Goal: Information Seeking & Learning: Check status

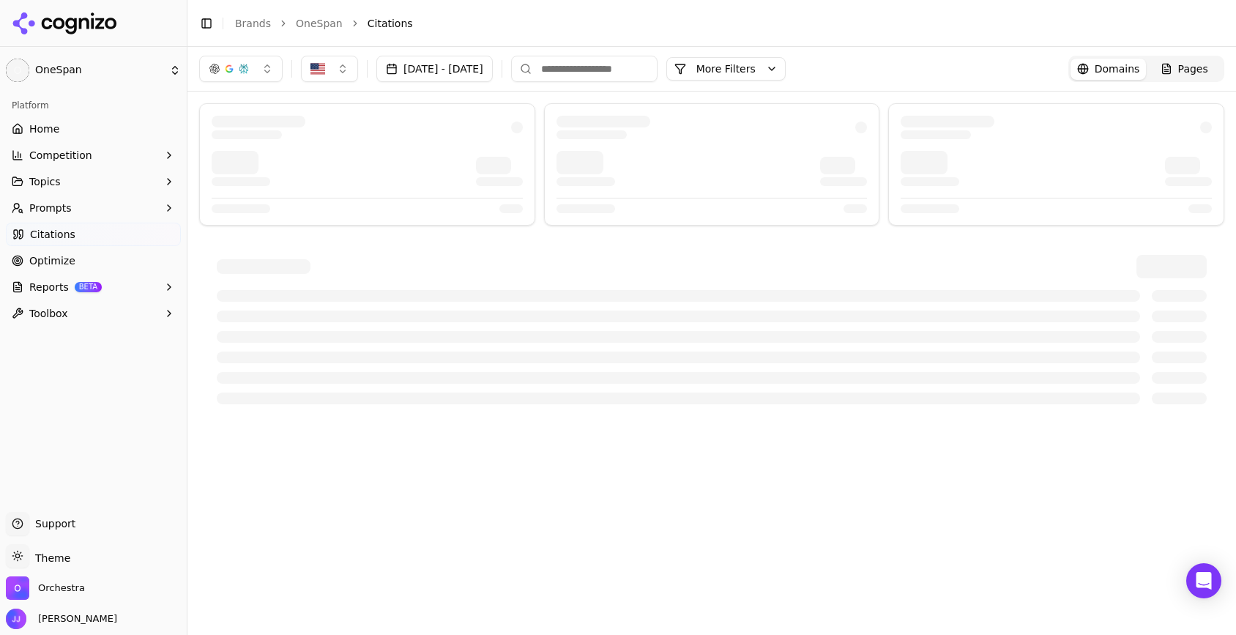
click at [493, 70] on button "[DATE] - [DATE]" at bounding box center [434, 69] width 116 height 26
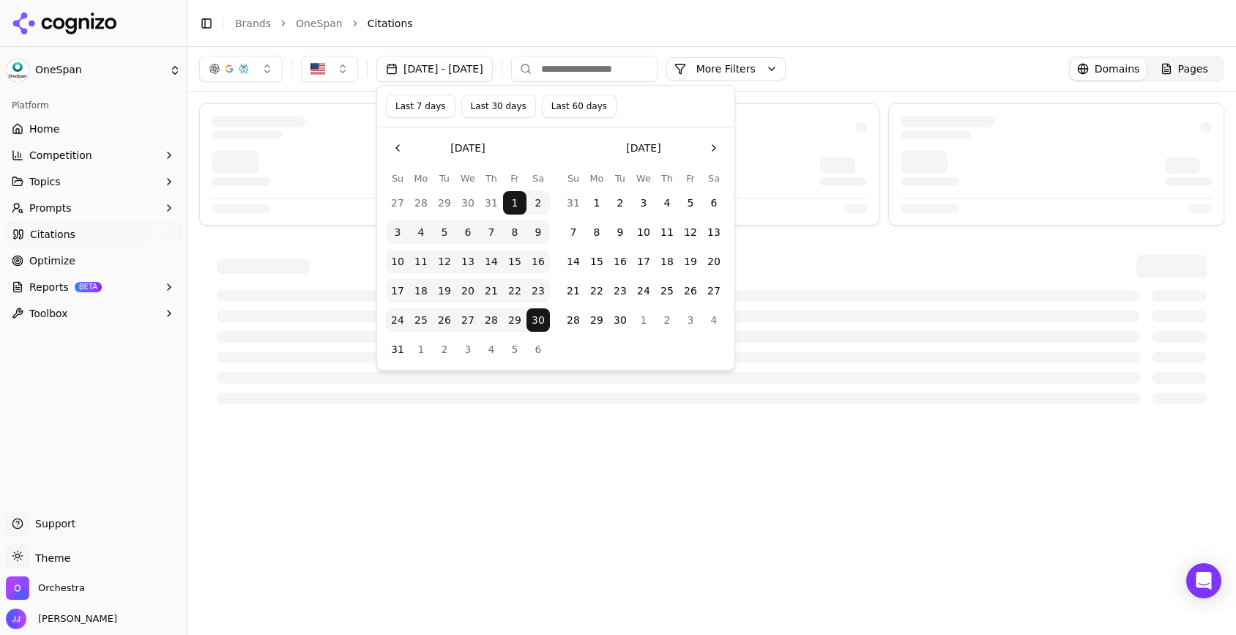
click at [393, 154] on button "Go to the Previous Month" at bounding box center [397, 147] width 23 height 23
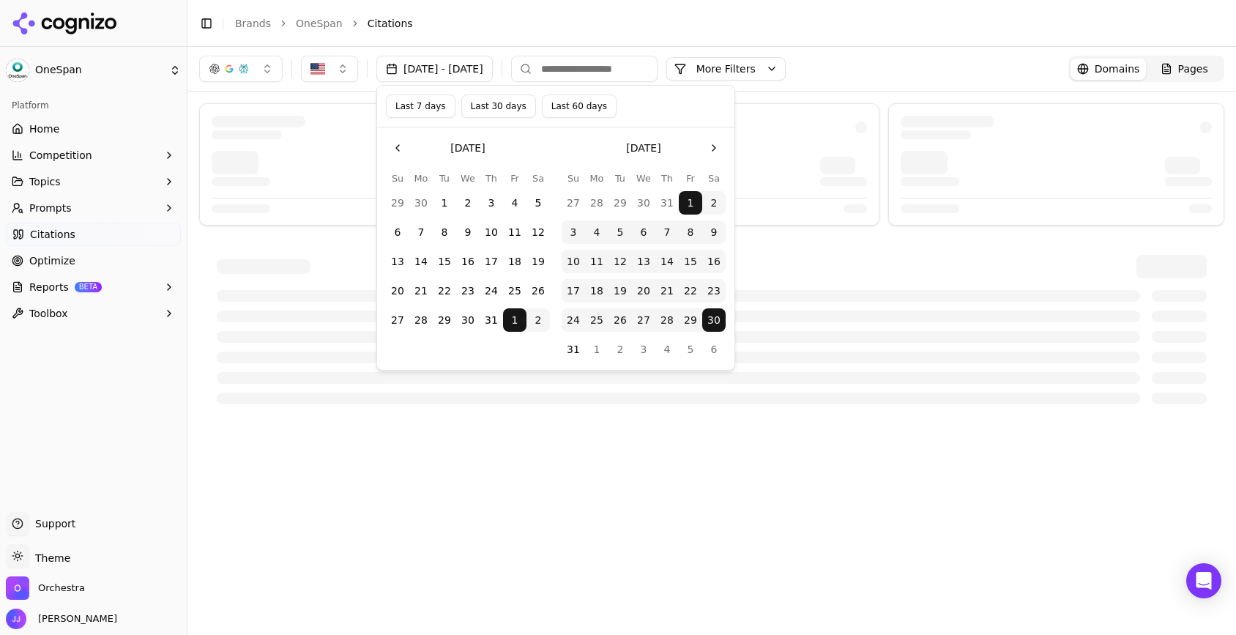
click at [444, 206] on button "1" at bounding box center [444, 202] width 23 height 23
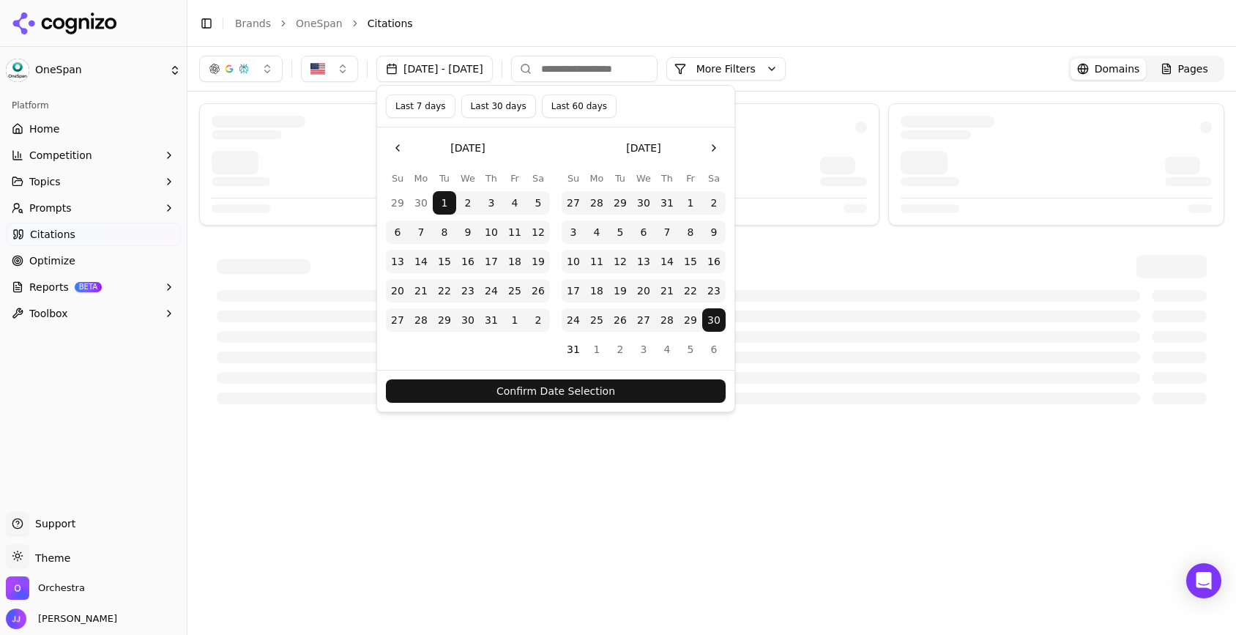
click at [708, 153] on button "Go to the Next Month" at bounding box center [713, 147] width 23 height 23
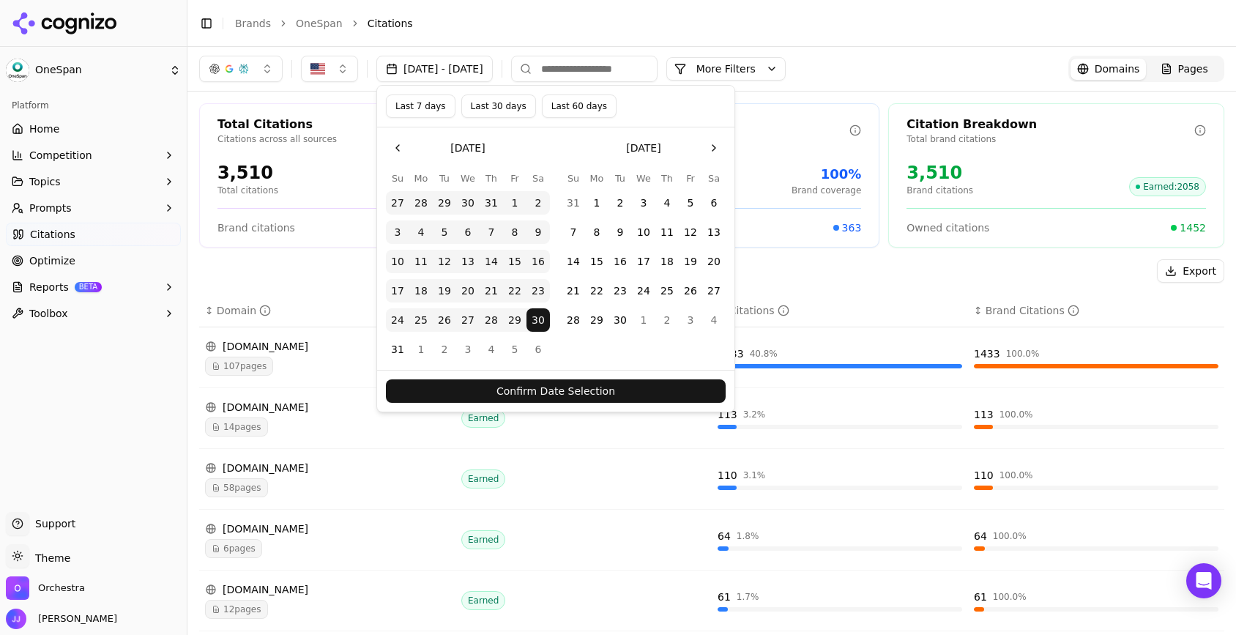
click at [622, 326] on button "30" at bounding box center [619, 319] width 23 height 23
click at [619, 390] on button "Confirm Date Selection" at bounding box center [556, 390] width 340 height 23
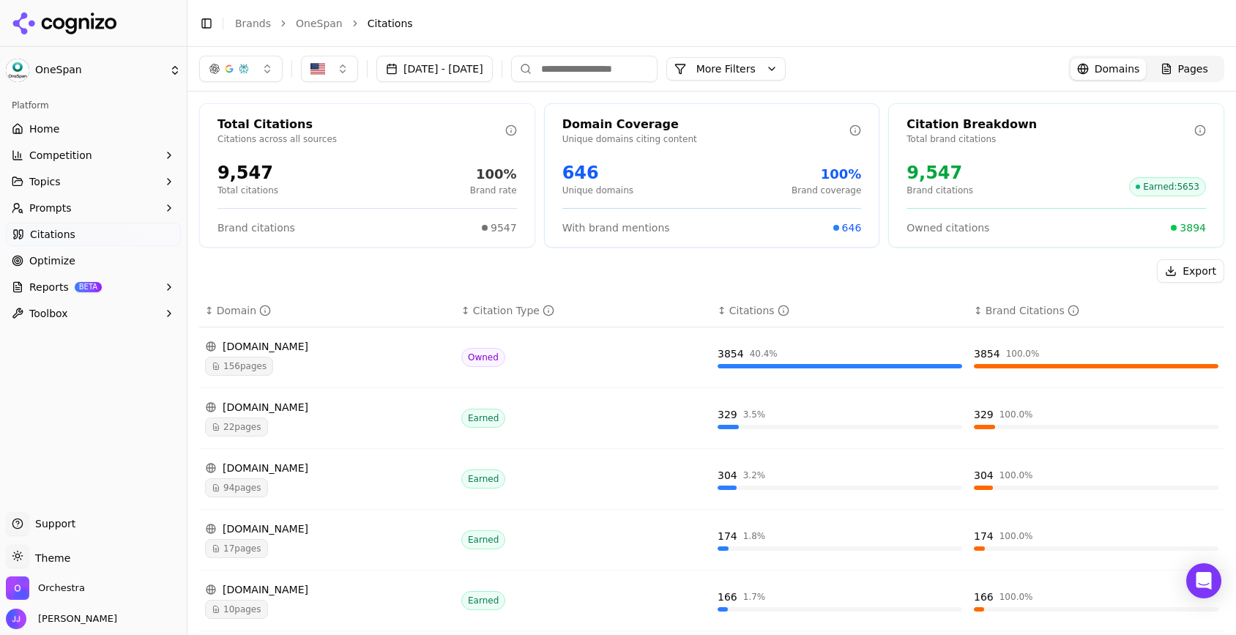
click at [70, 128] on link "Home" at bounding box center [93, 128] width 175 height 23
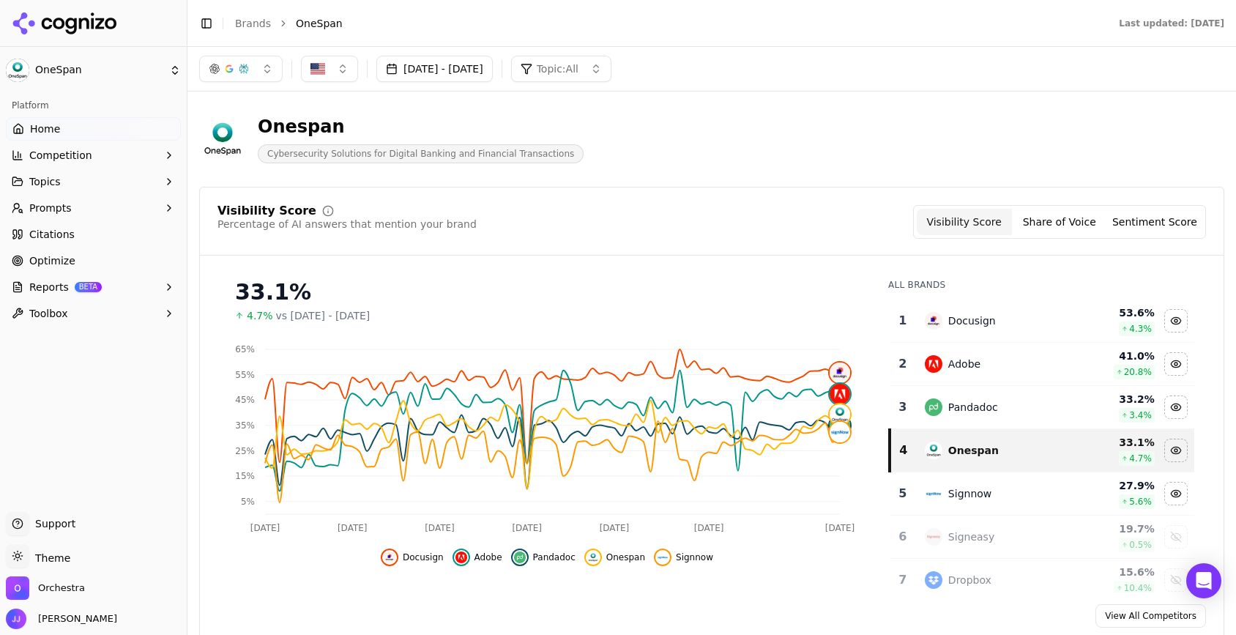
click at [1072, 228] on button "Share of Voice" at bounding box center [1059, 222] width 95 height 26
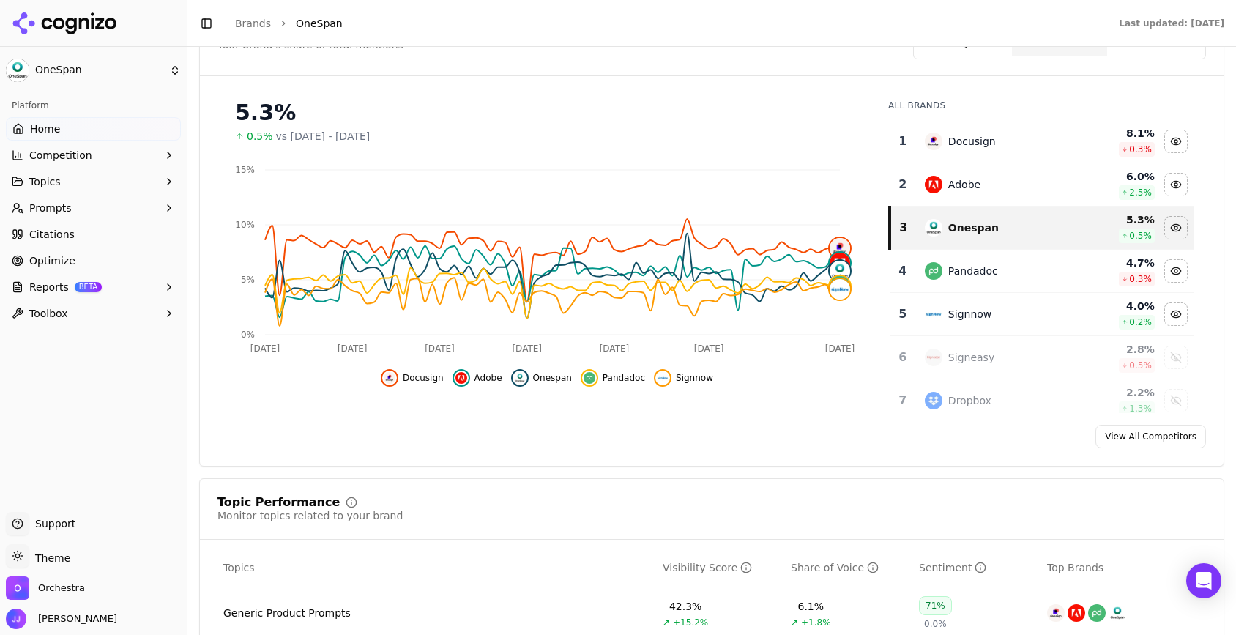
scroll to position [181, 0]
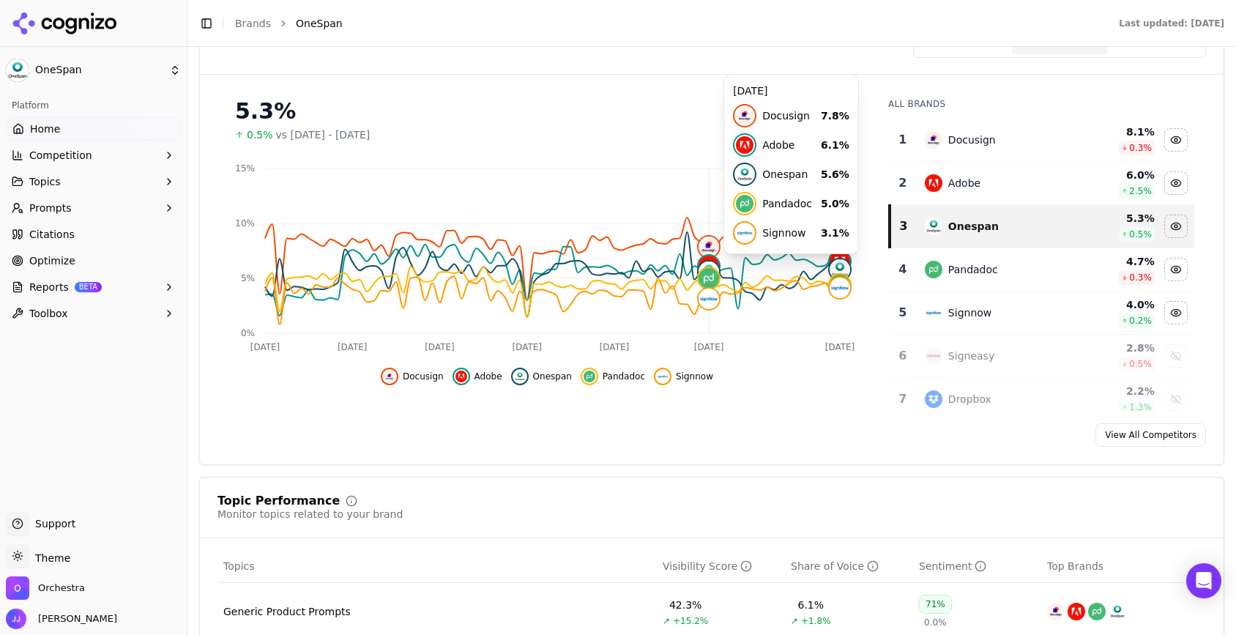
click at [742, 51] on div "Share of Voice Your brand's share of total mentions Visibility Score Share of V…" at bounding box center [711, 41] width 988 height 34
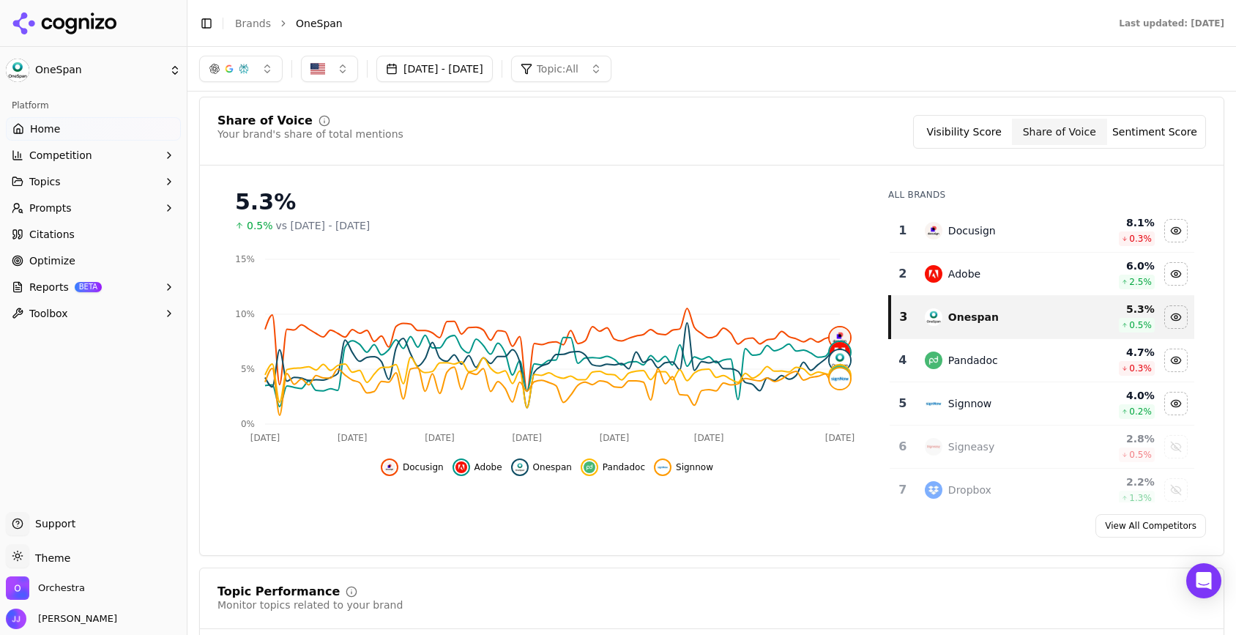
scroll to position [0, 0]
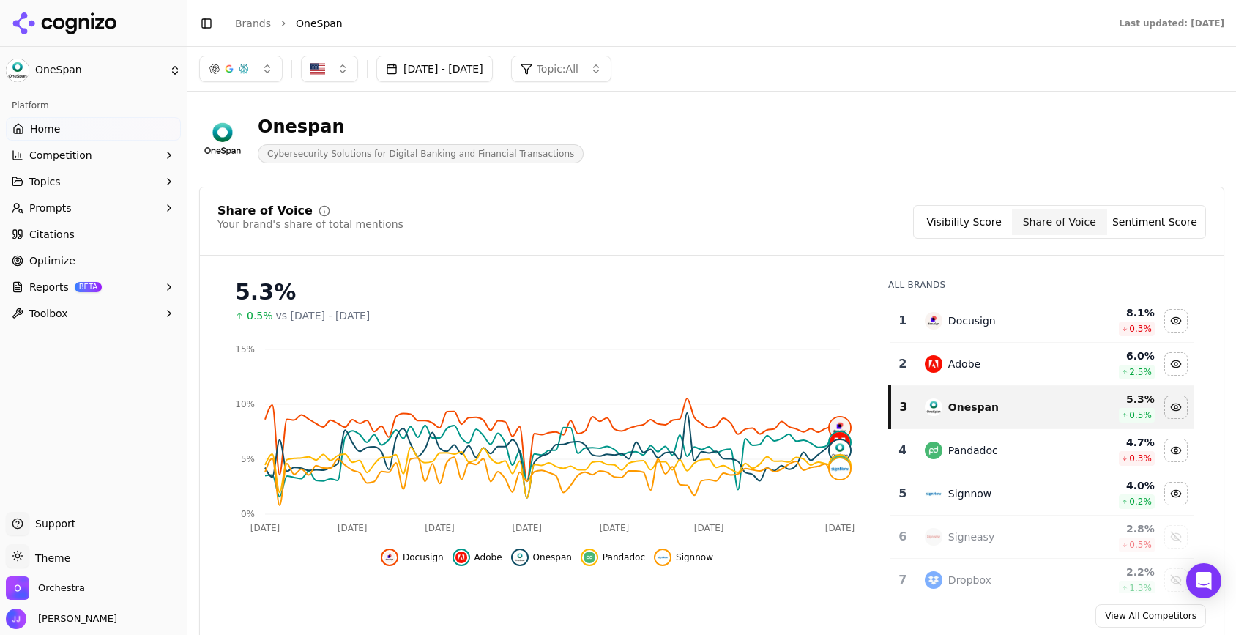
click at [493, 69] on button "[DATE] - [DATE]" at bounding box center [434, 69] width 116 height 26
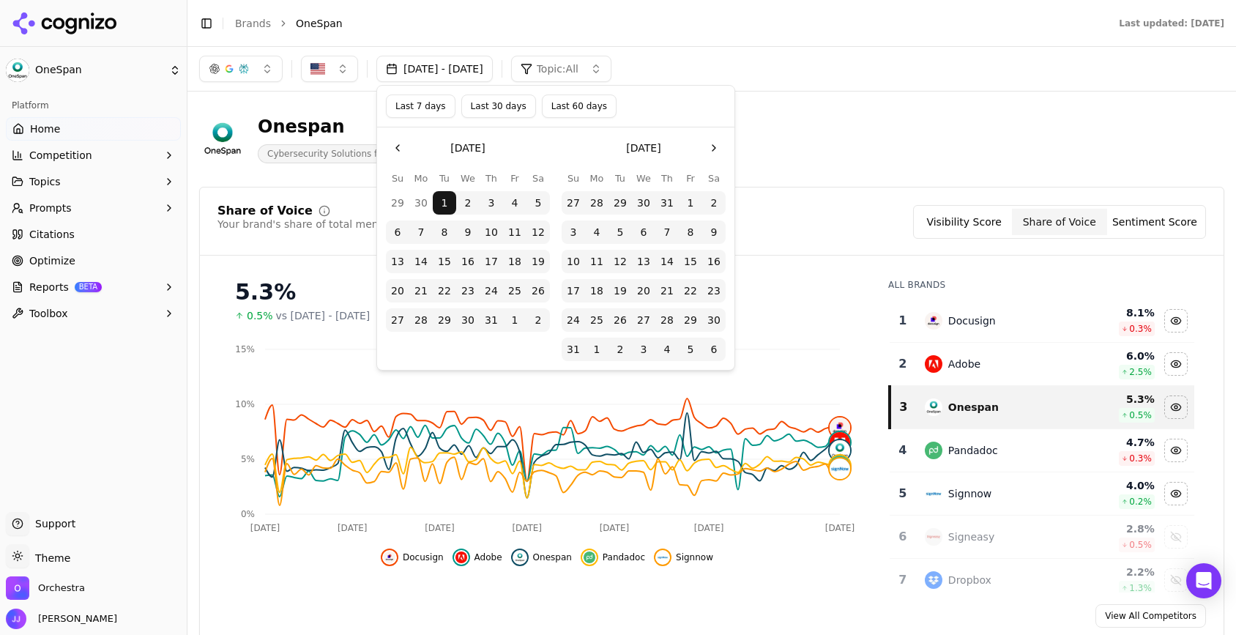
click at [611, 66] on button "Topic: All" at bounding box center [561, 69] width 100 height 26
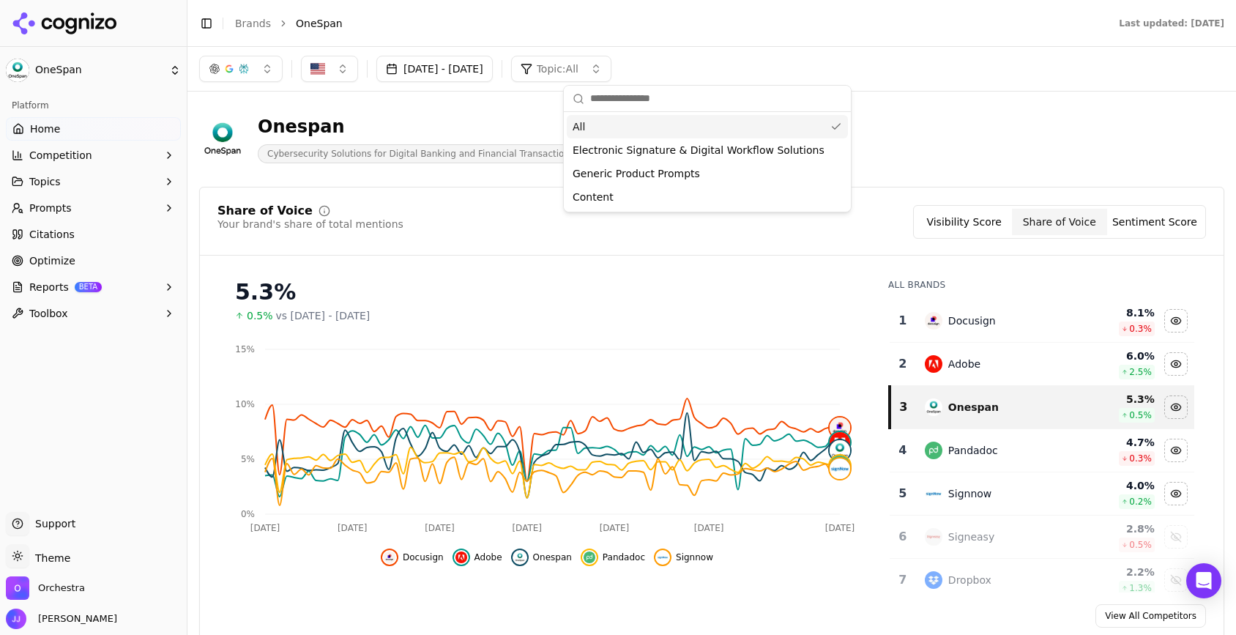
click at [1025, 82] on div "[DATE] - [DATE] Topic: All" at bounding box center [711, 69] width 1048 height 44
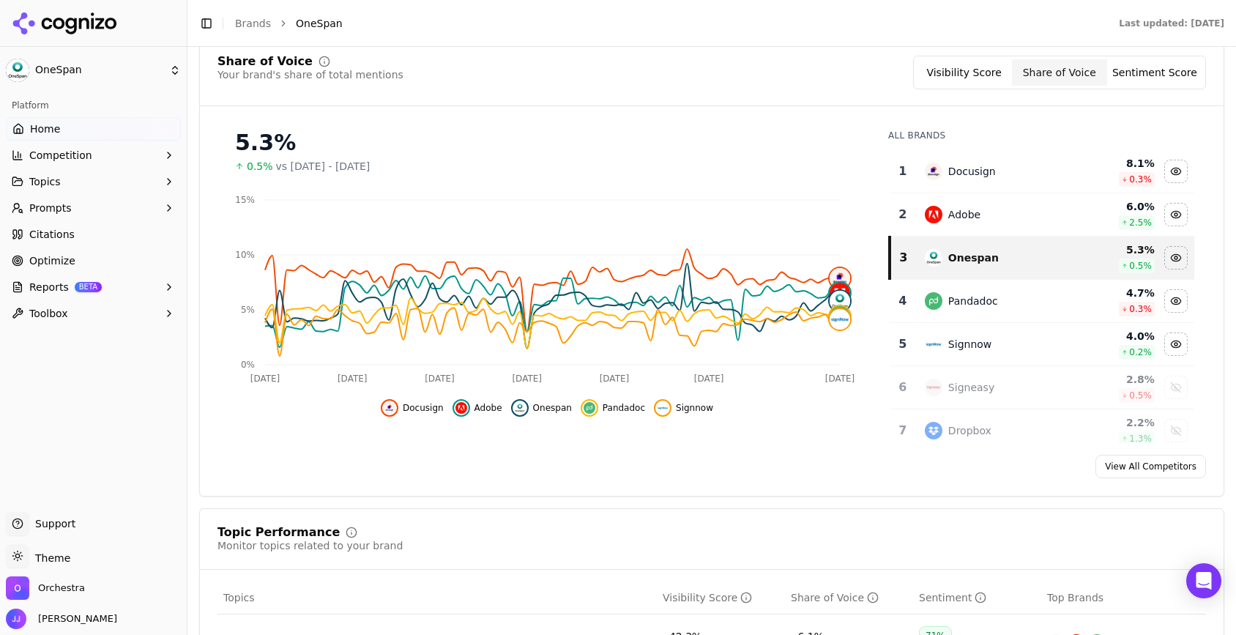
scroll to position [157, 0]
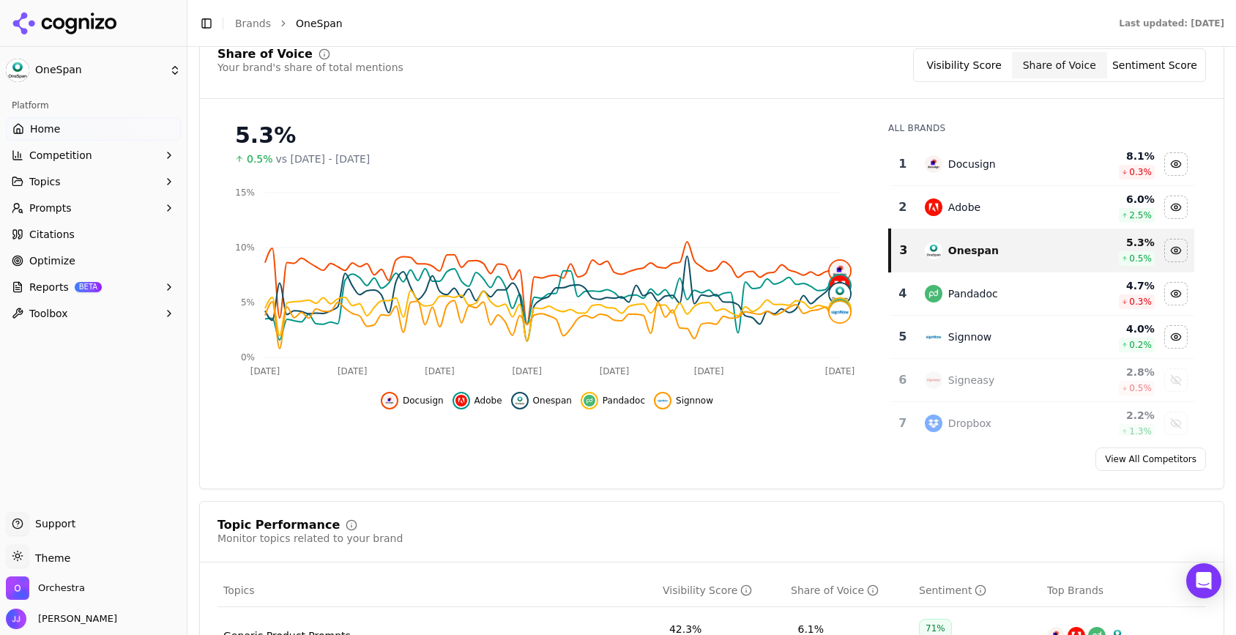
click at [538, 452] on div "View All Competitors" at bounding box center [711, 458] width 1023 height 23
click at [541, 401] on span "Onespan" at bounding box center [552, 401] width 39 height 12
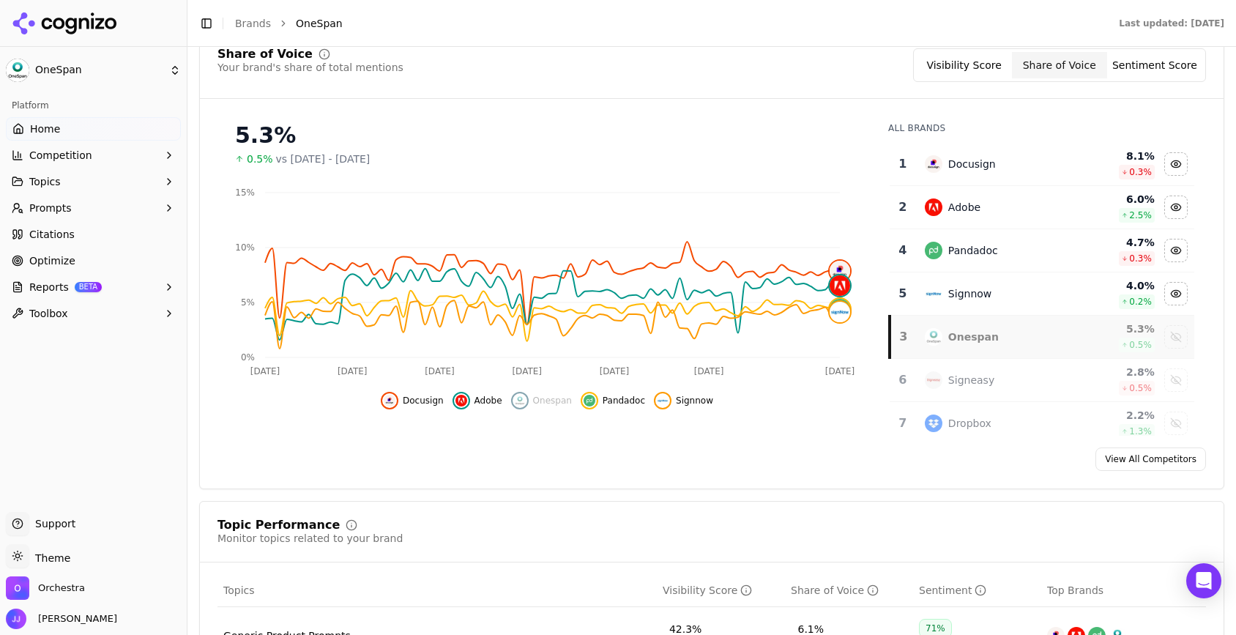
click at [543, 402] on span "Onespan" at bounding box center [552, 401] width 39 height 12
